Goal: Task Accomplishment & Management: Use online tool/utility

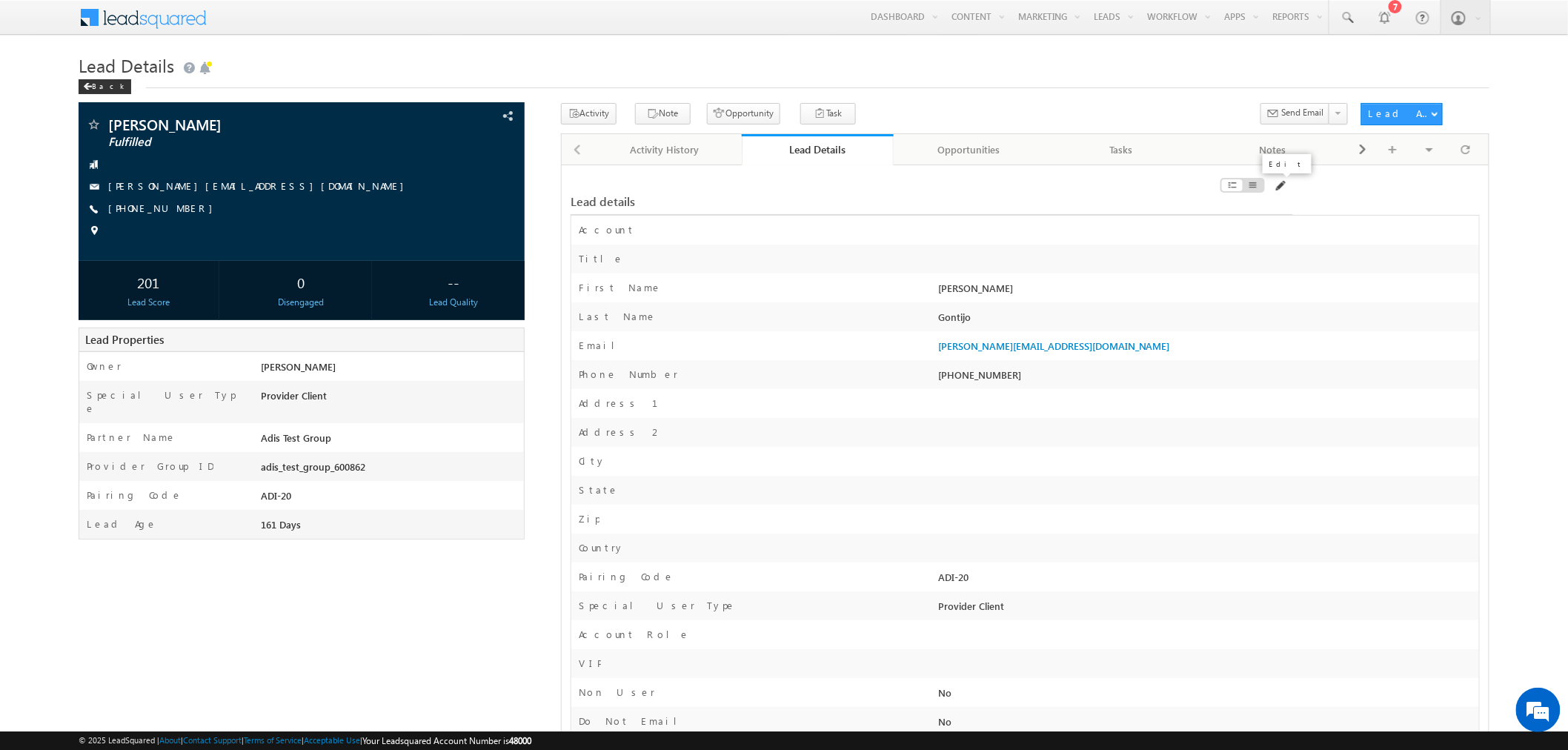
click at [1283, 188] on span at bounding box center [1279, 185] width 12 height 12
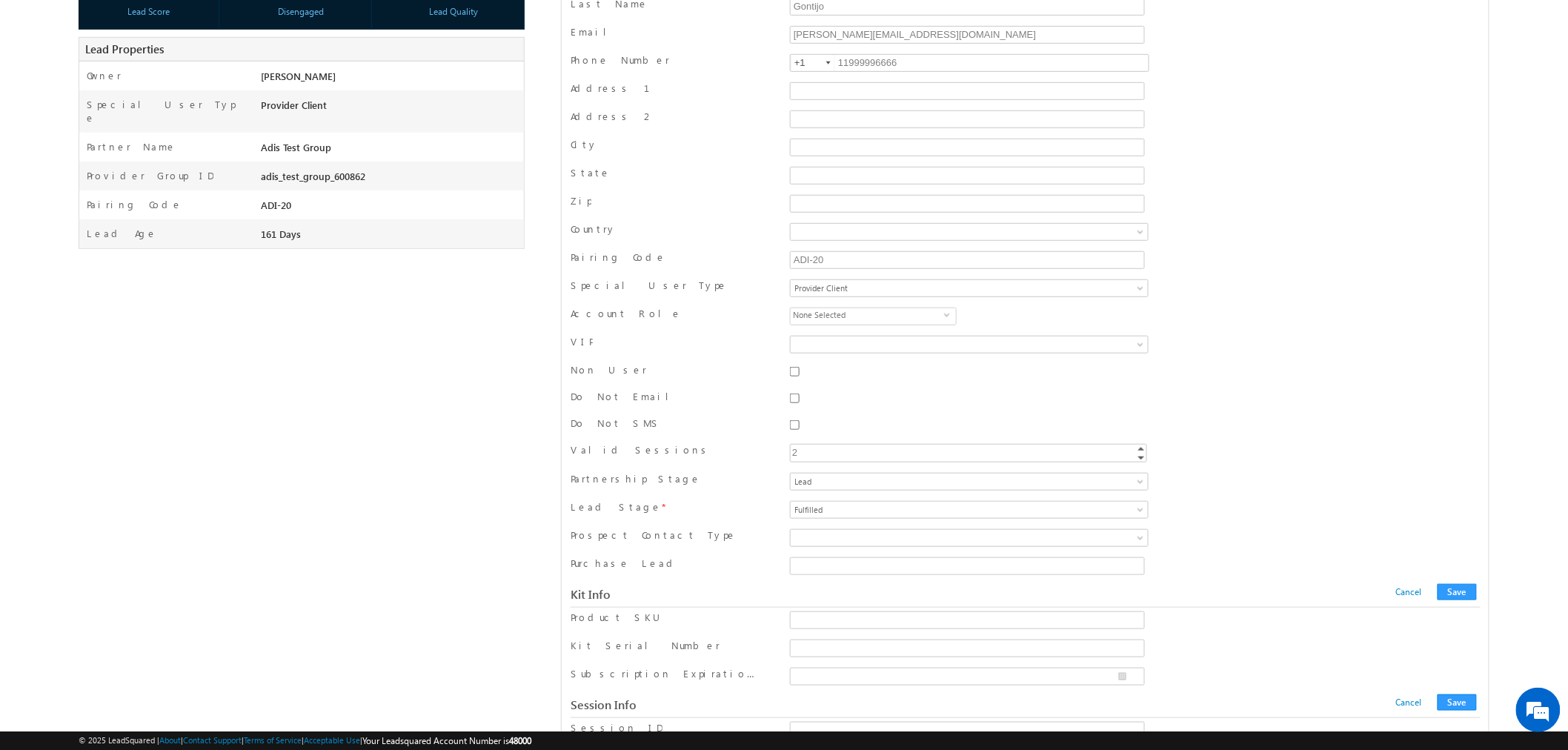
scroll to position [287, 0]
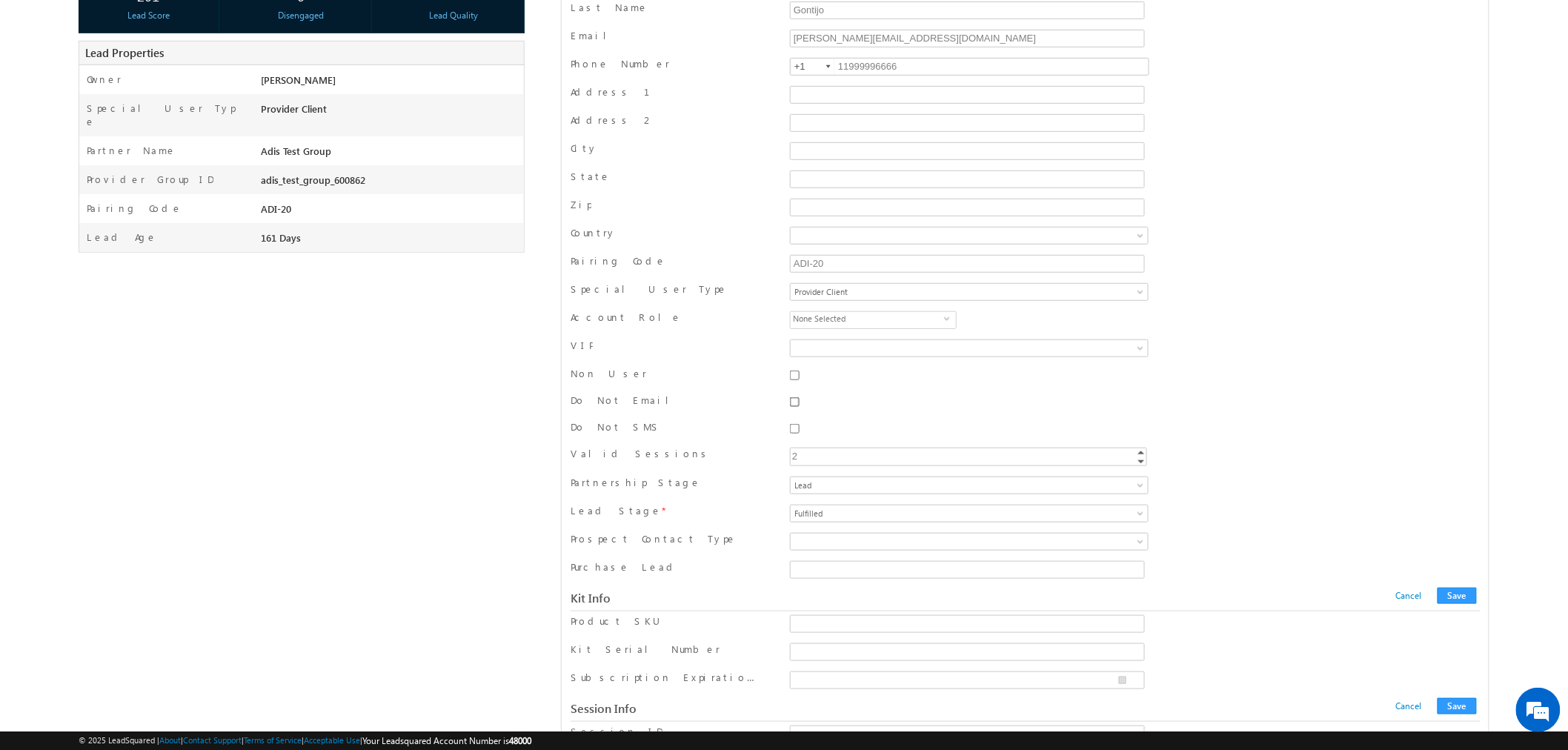
click at [798, 405] on input "Do Not Email" at bounding box center [795, 402] width 9 height 9
checkbox input "true"
click at [1465, 603] on button "Save" at bounding box center [1457, 596] width 39 height 16
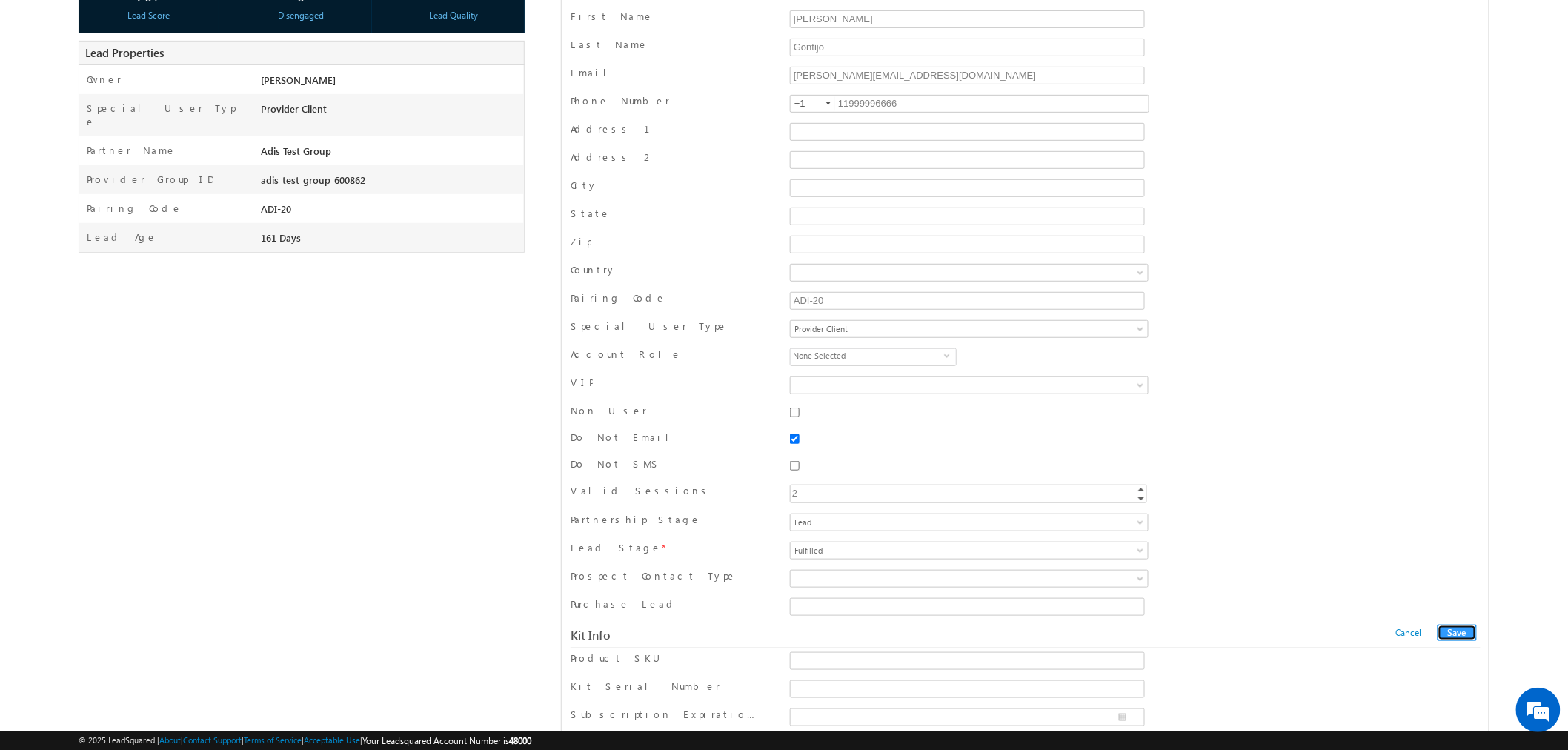
scroll to position [0, 0]
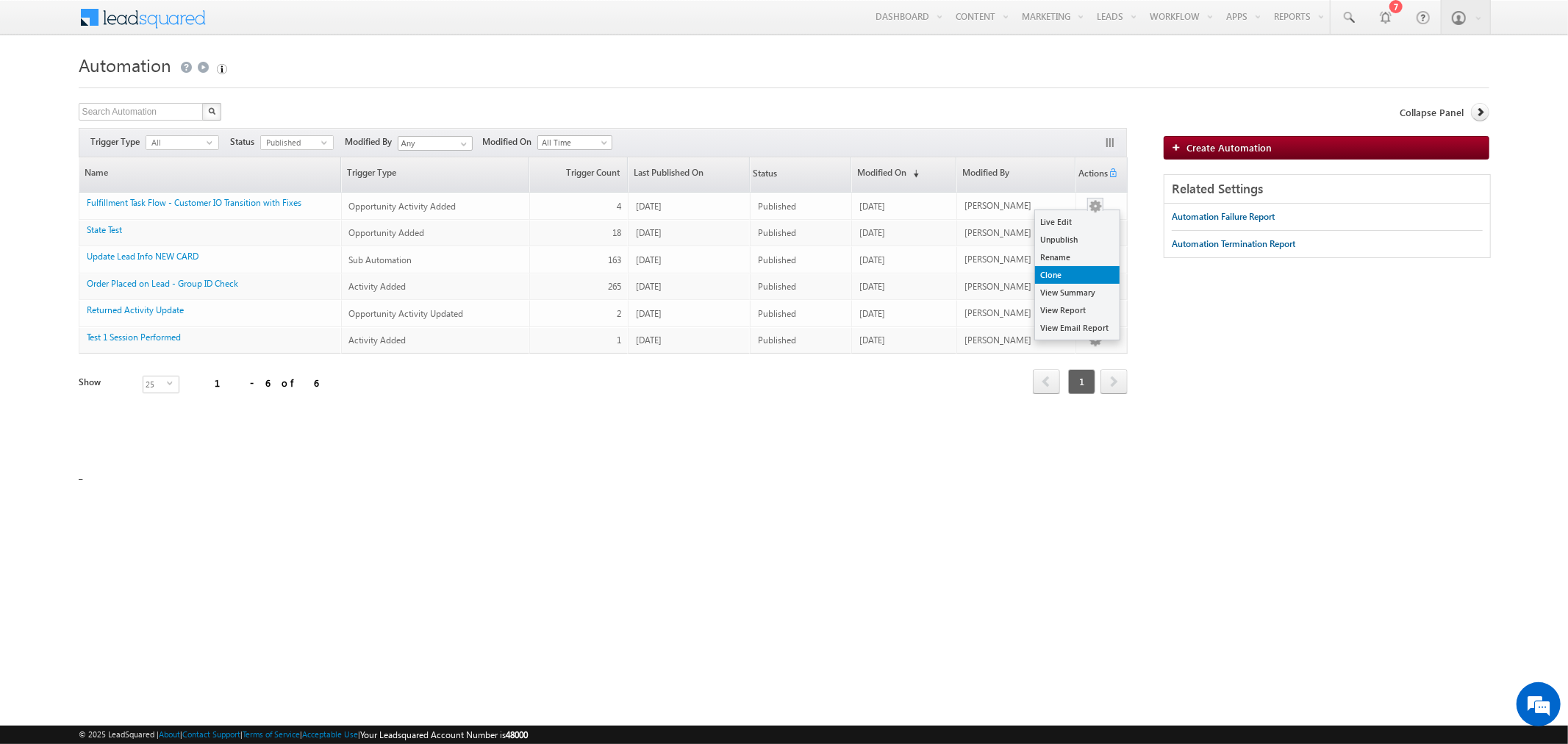
click at [1089, 267] on link "Clone" at bounding box center [1077, 275] width 84 height 18
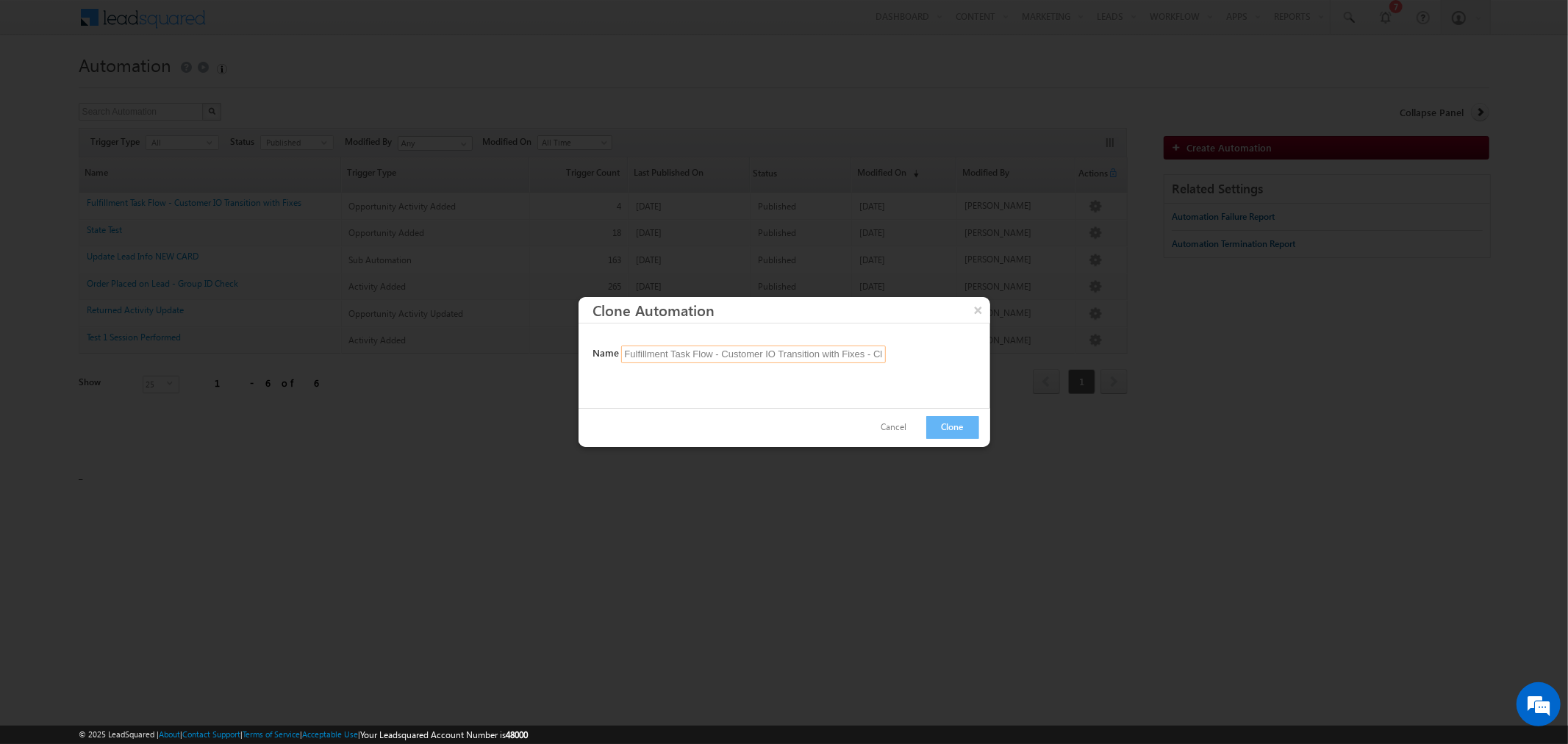
click at [807, 356] on input "Fulfillment Task Flow - Customer IO Transition with Fixes - Clone" at bounding box center [753, 354] width 265 height 18
drag, startPoint x: 824, startPoint y: 349, endPoint x: 923, endPoint y: 348, distance: 99.0
click at [923, 348] on div "Name Fulfillment Task Flow - Customer IO Transition with Fixes - Clone" at bounding box center [786, 354] width 386 height 18
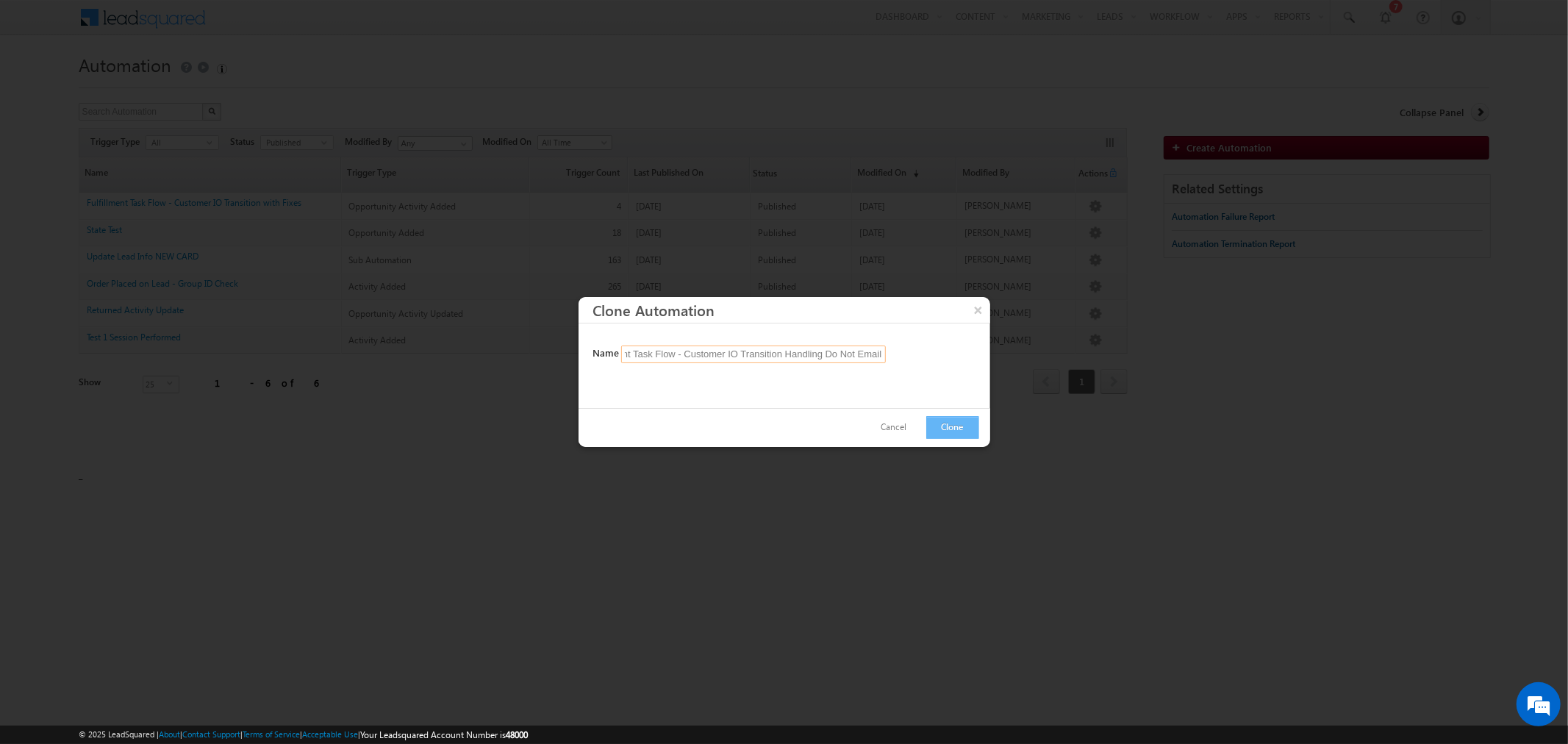
type input "Fulfillment Task Flow - Customer IO Transition Handling Do Not Email"
click at [959, 425] on button "Clone" at bounding box center [952, 428] width 53 height 23
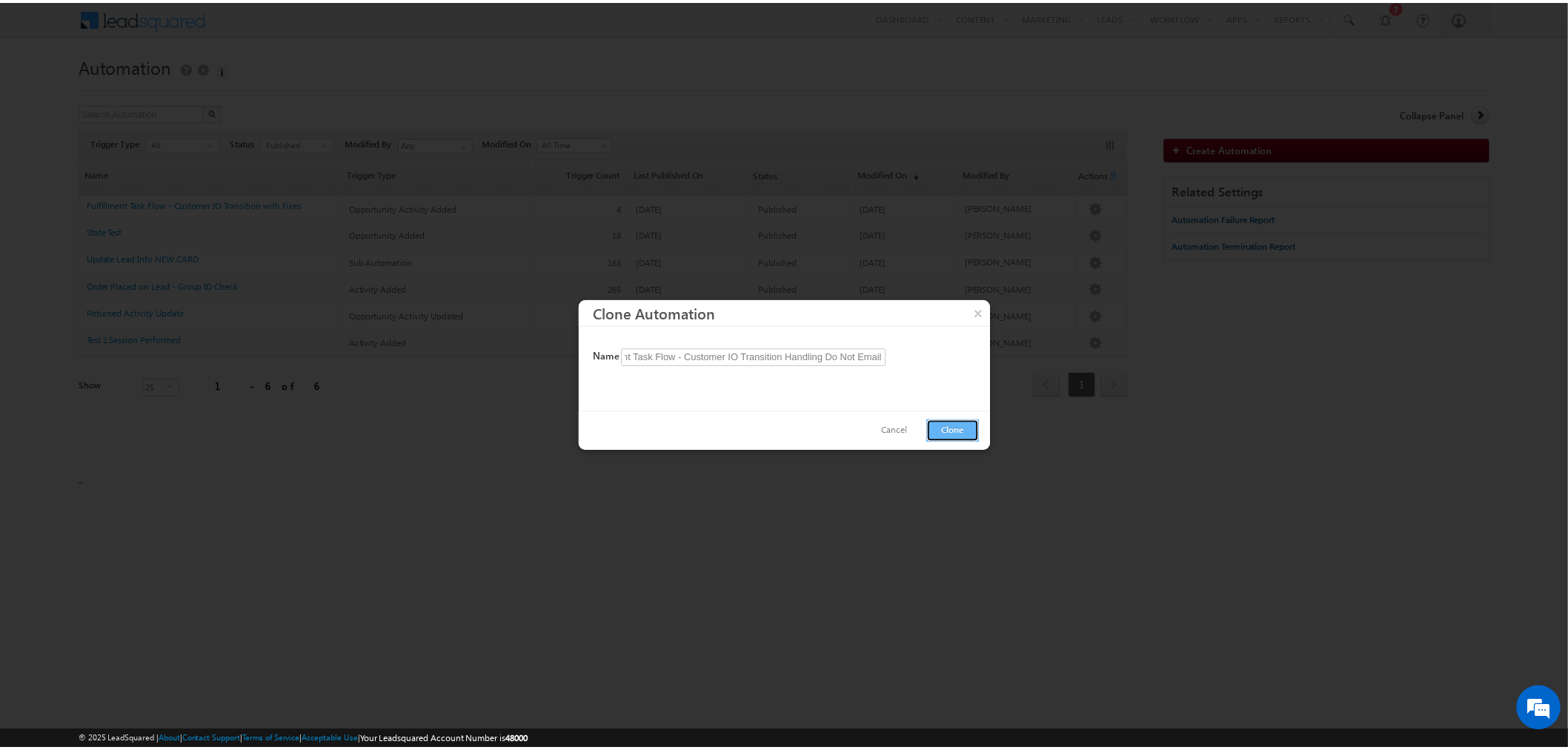
scroll to position [0, 0]
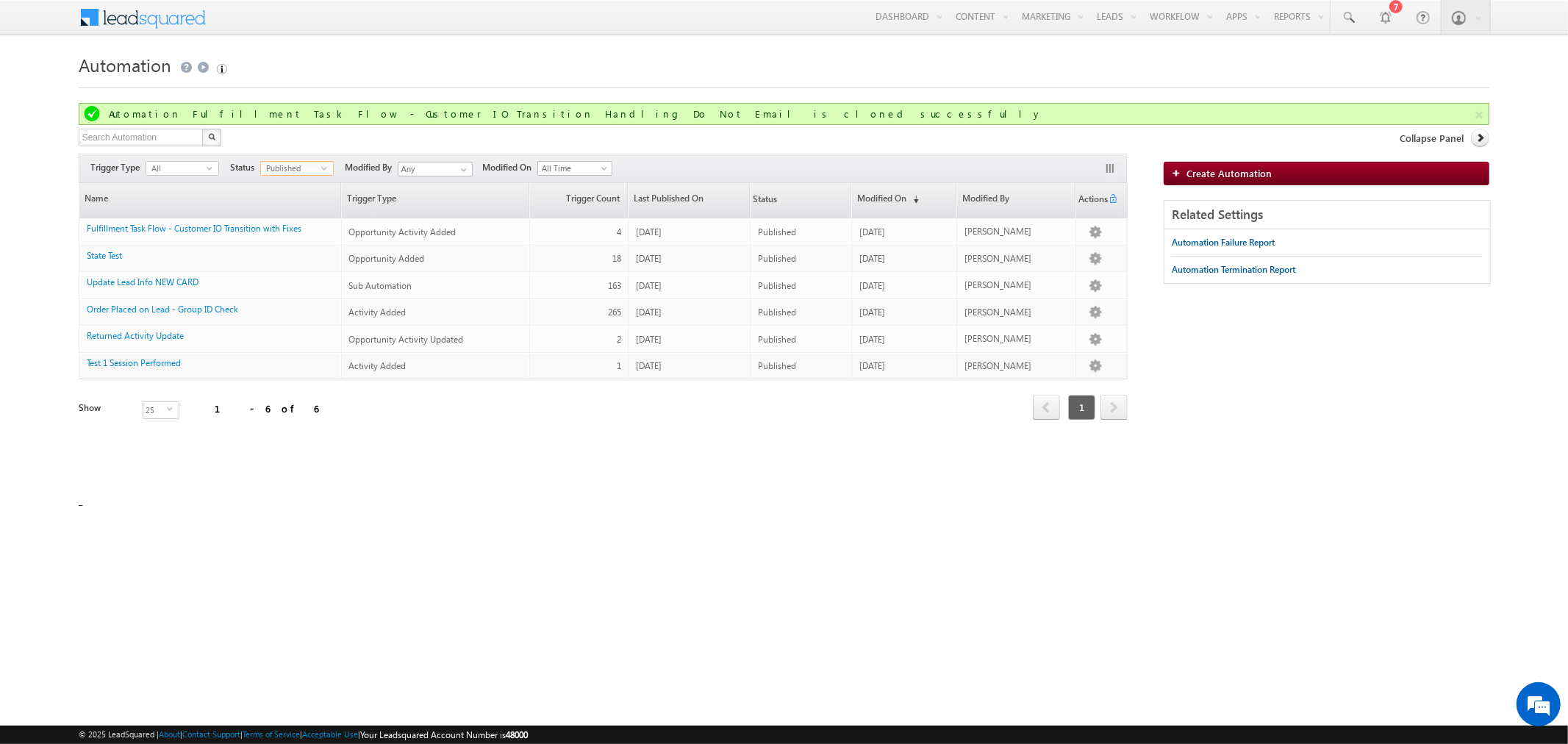
click at [322, 163] on span "select" at bounding box center [327, 174] width 11 height 24
click at [294, 200] on li "Draft" at bounding box center [297, 198] width 72 height 15
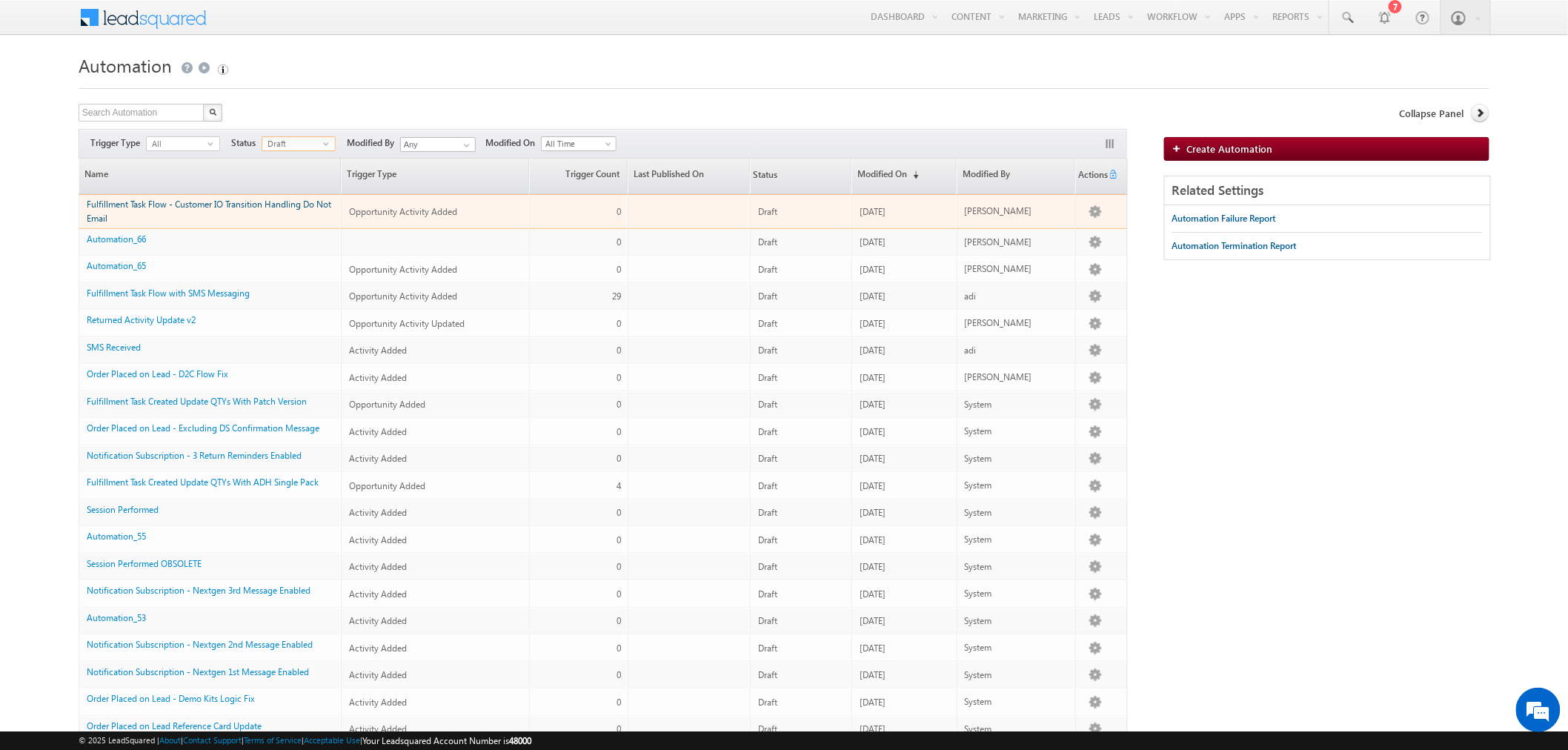
click at [246, 201] on link "Fulfillment Task Flow - Customer IO Transition Handling Do Not Email" at bounding box center [208, 211] width 245 height 25
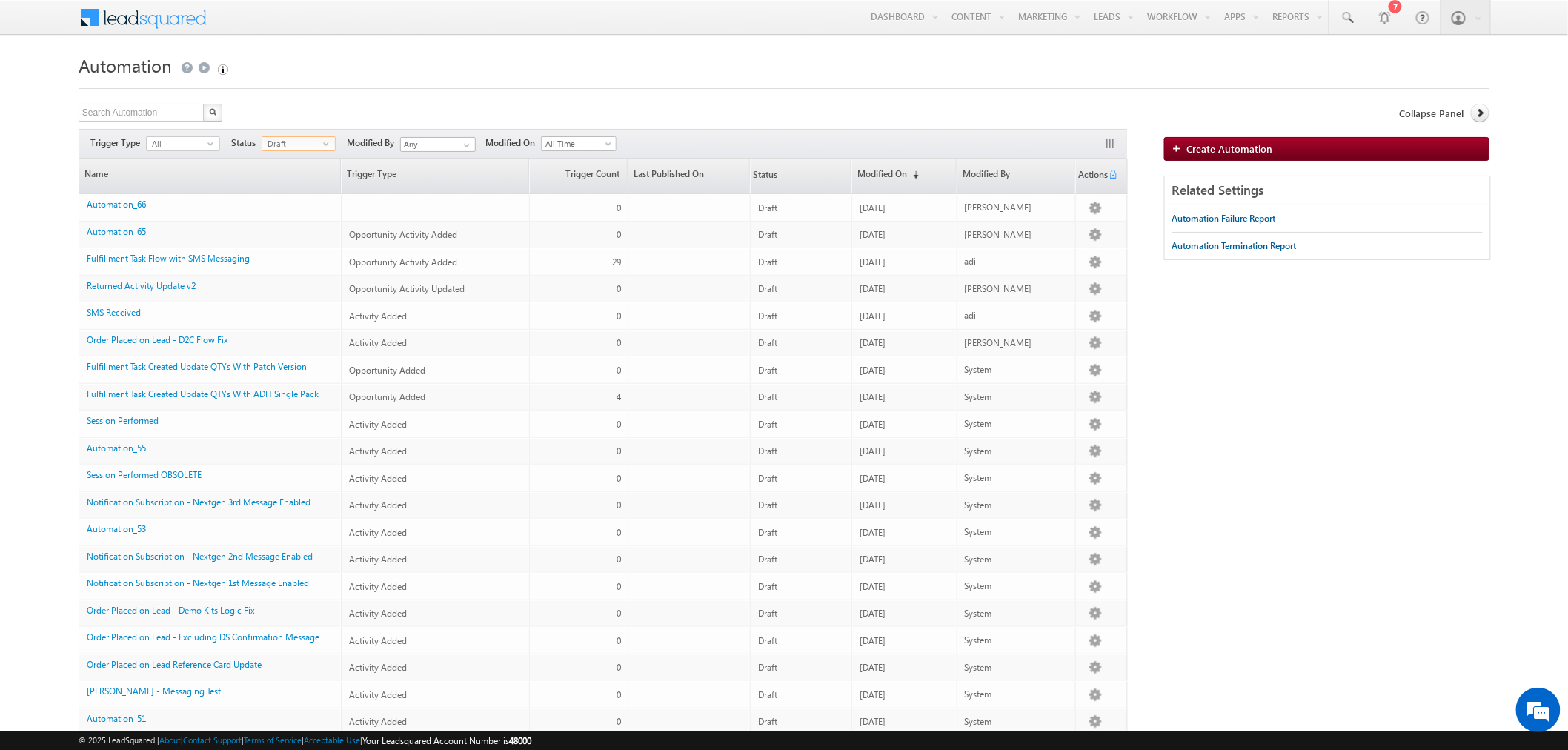
click at [328, 147] on span "select" at bounding box center [329, 150] width 12 height 25
click at [293, 183] on li "Published" at bounding box center [299, 188] width 73 height 15
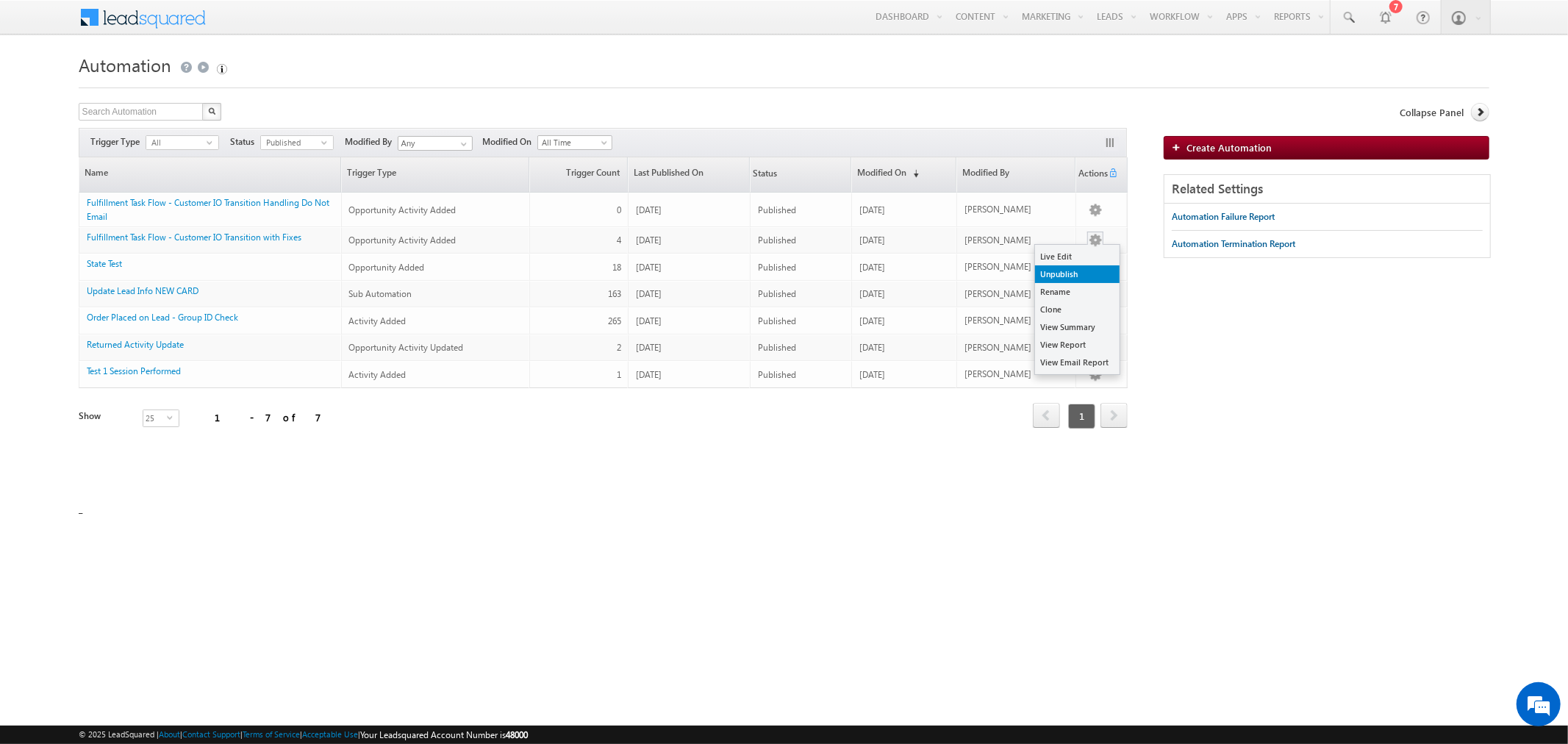
click at [1091, 272] on link "Unpublish" at bounding box center [1077, 274] width 84 height 18
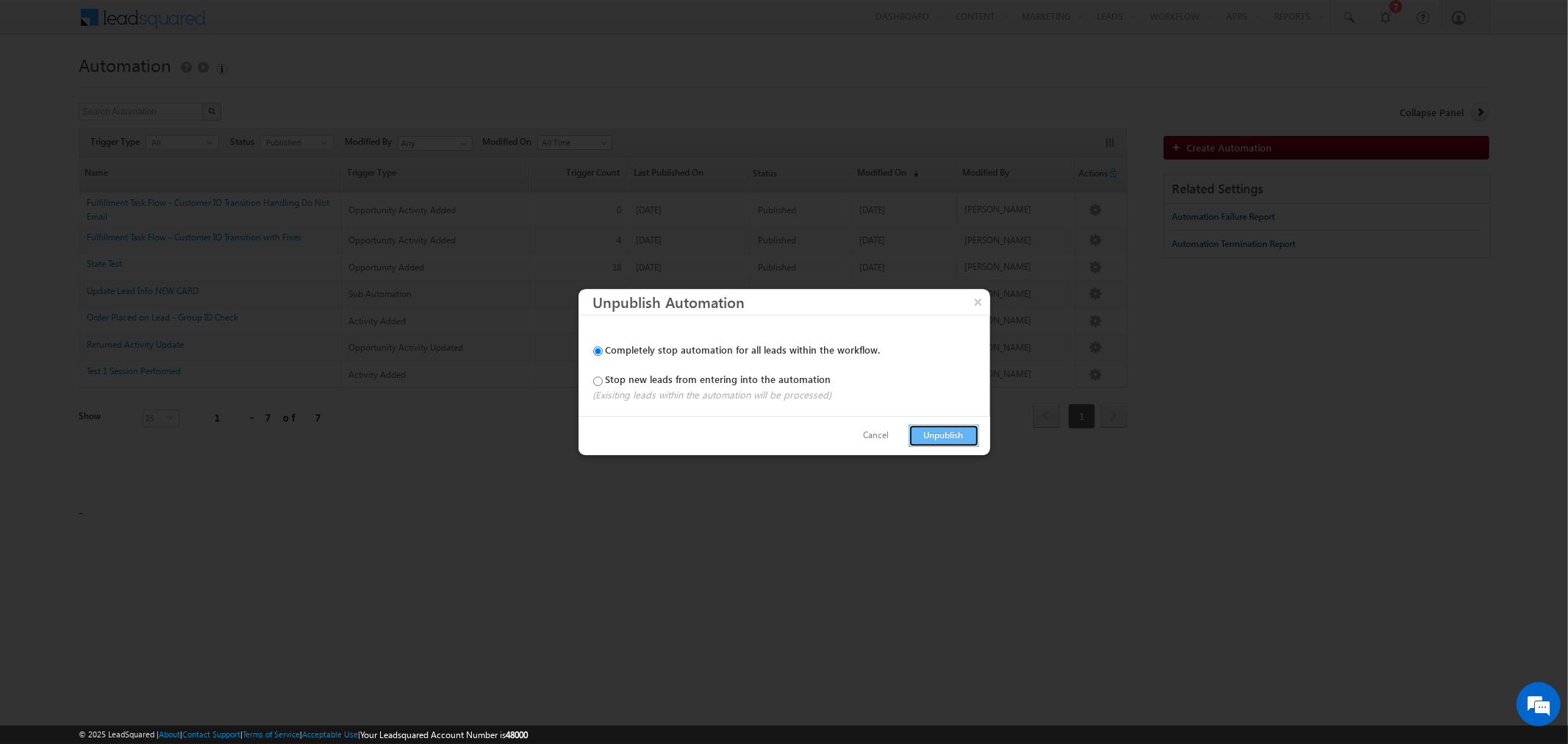
click at [942, 434] on button "Unpublish" at bounding box center [944, 436] width 70 height 23
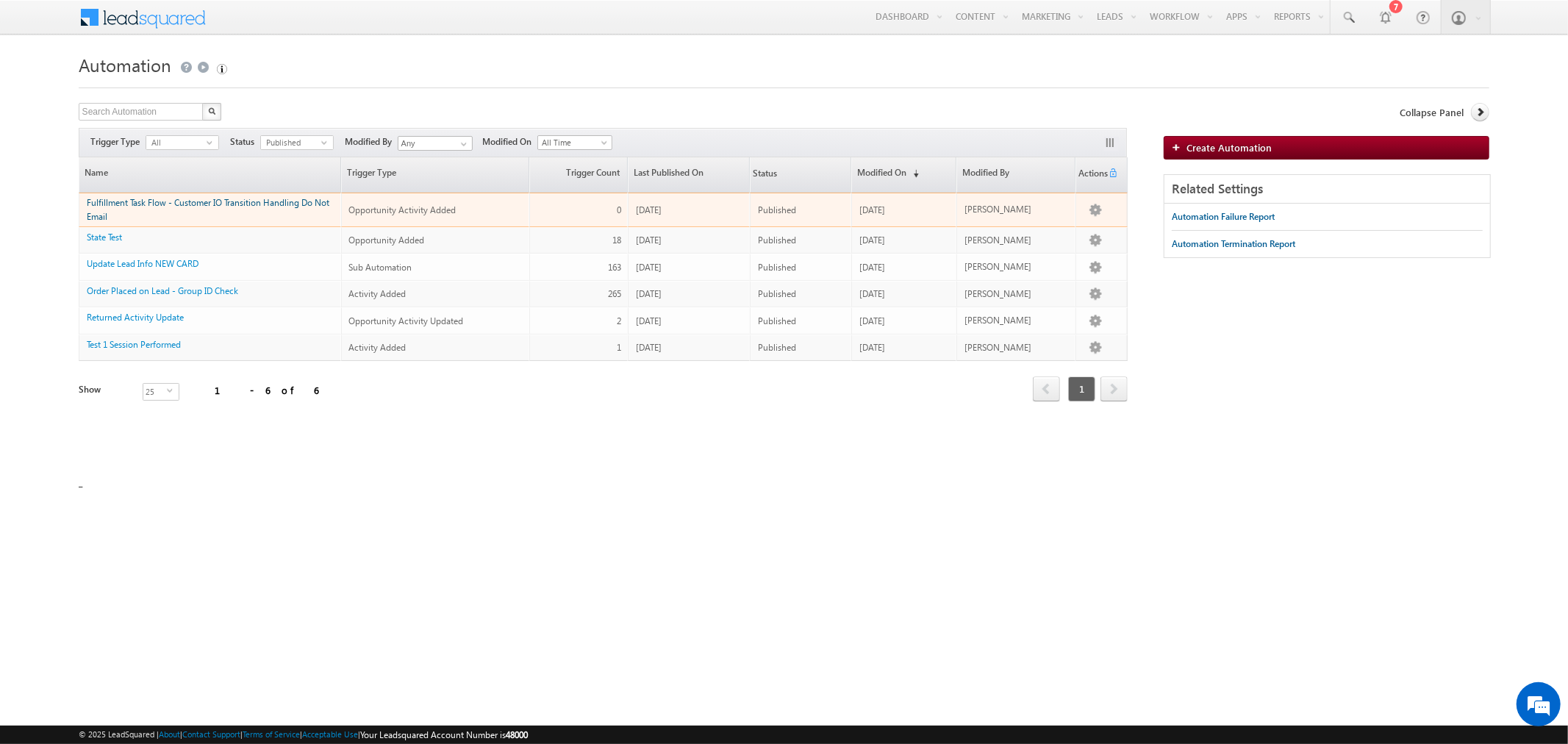
click at [172, 204] on link "Fulfillment Task Flow - Customer IO Transition Handling Do Not Email" at bounding box center [207, 209] width 243 height 25
